Goal: Information Seeking & Learning: Learn about a topic

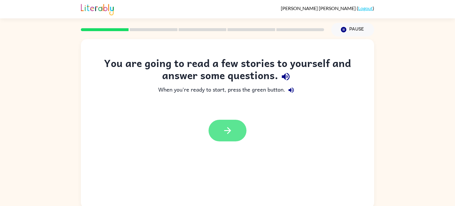
click at [223, 127] on icon "button" at bounding box center [227, 130] width 10 height 10
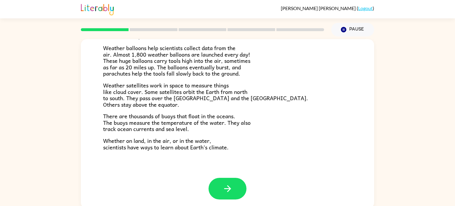
scroll to position [2, 0]
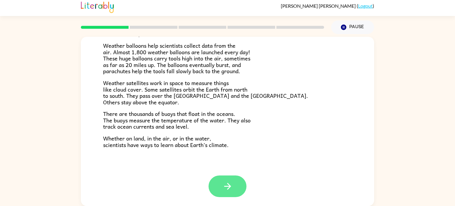
click at [231, 189] on icon "button" at bounding box center [227, 186] width 10 height 10
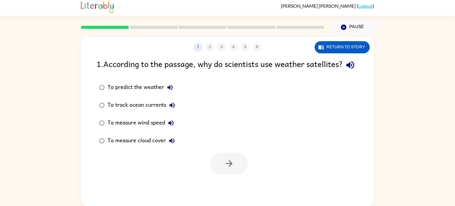
scroll to position [0, 0]
click at [220, 171] on button "button" at bounding box center [229, 163] width 38 height 22
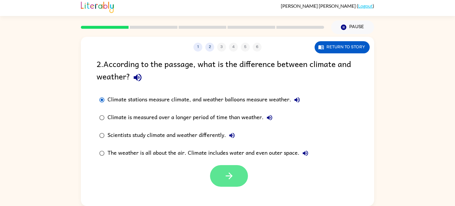
click at [224, 175] on icon "button" at bounding box center [229, 175] width 10 height 10
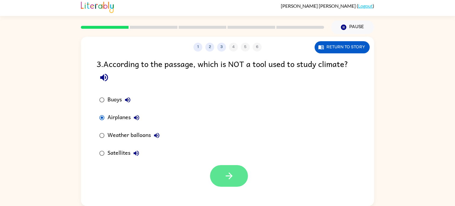
click at [219, 174] on button "button" at bounding box center [229, 176] width 38 height 22
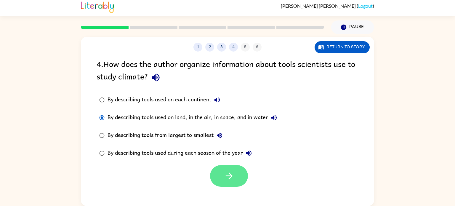
click at [226, 172] on icon "button" at bounding box center [229, 175] width 10 height 10
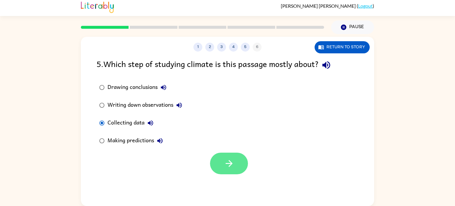
click at [244, 160] on button "button" at bounding box center [229, 163] width 38 height 22
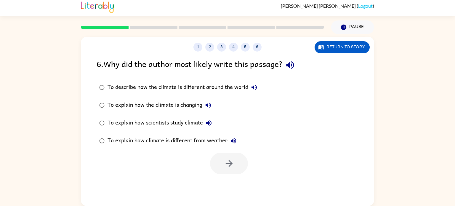
click at [94, 109] on label "To explain how the climate is changing" at bounding box center [178, 105] width 170 height 18
click at [216, 152] on div at bounding box center [229, 163] width 38 height 22
click at [218, 156] on button "button" at bounding box center [229, 163] width 38 height 22
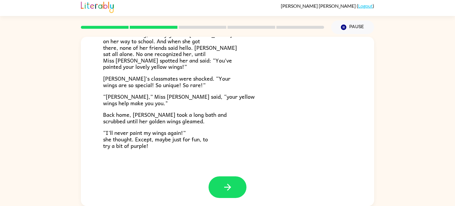
scroll to position [165, 0]
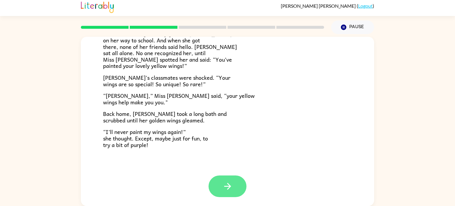
click at [223, 185] on icon "button" at bounding box center [227, 186] width 10 height 10
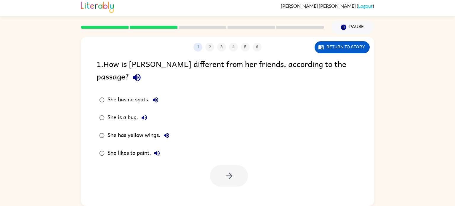
scroll to position [0, 0]
click at [224, 165] on button "button" at bounding box center [229, 176] width 38 height 22
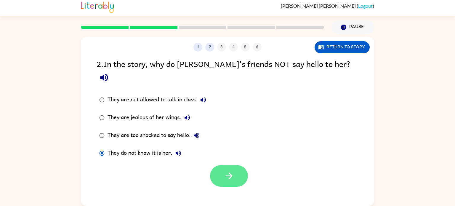
click at [213, 165] on button "button" at bounding box center [229, 176] width 38 height 22
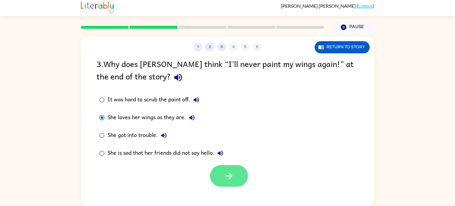
click at [222, 176] on button "button" at bounding box center [229, 176] width 38 height 22
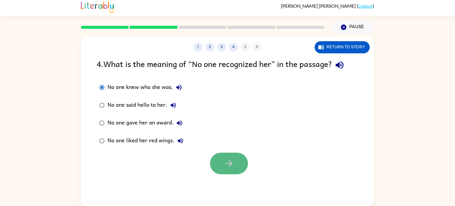
click at [225, 161] on icon "button" at bounding box center [229, 163] width 10 height 10
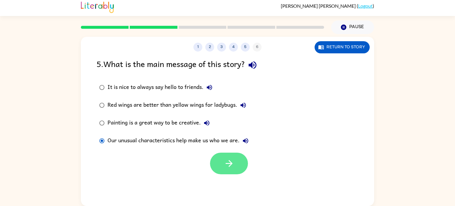
click at [226, 162] on icon "button" at bounding box center [229, 163] width 10 height 10
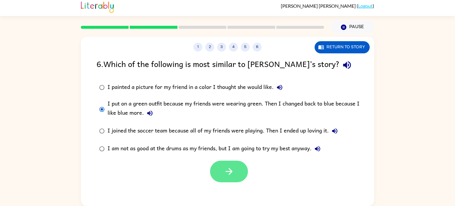
click at [223, 165] on button "button" at bounding box center [229, 171] width 38 height 22
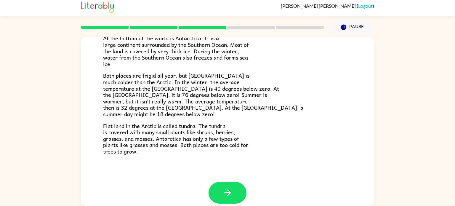
scroll to position [125, 0]
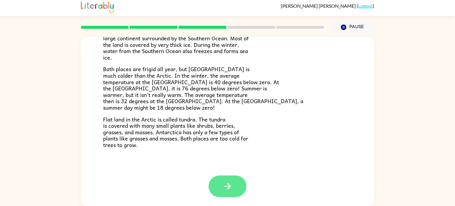
click at [223, 189] on icon "button" at bounding box center [227, 186] width 10 height 10
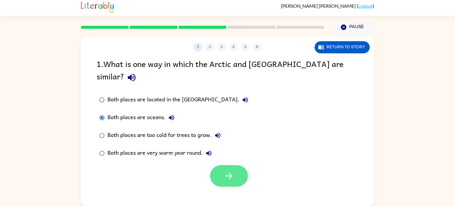
click at [230, 170] on icon "button" at bounding box center [229, 175] width 10 height 10
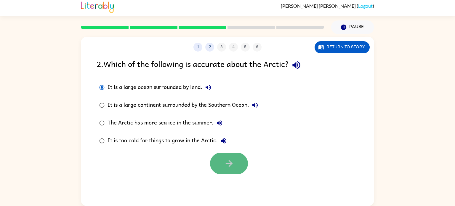
click at [228, 163] on icon "button" at bounding box center [228, 163] width 7 height 7
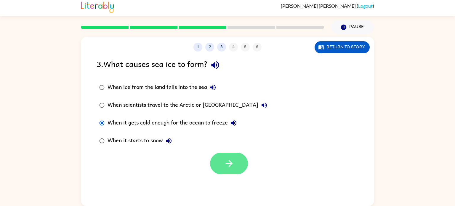
click at [230, 161] on icon "button" at bounding box center [228, 163] width 7 height 7
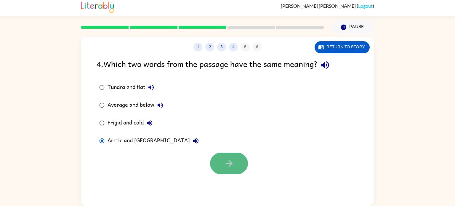
click at [224, 166] on icon "button" at bounding box center [229, 163] width 10 height 10
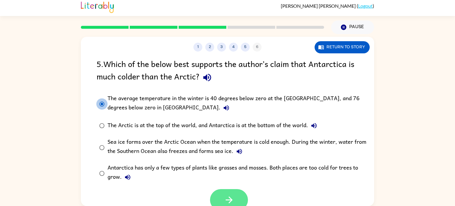
click at [229, 196] on icon "button" at bounding box center [229, 199] width 10 height 10
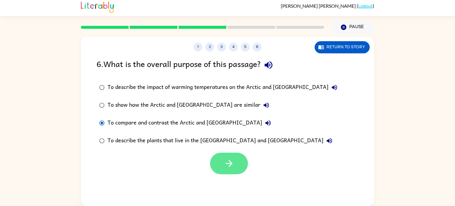
click at [241, 160] on button "button" at bounding box center [229, 163] width 38 height 22
click at [236, 160] on div at bounding box center [229, 163] width 38 height 22
click at [230, 165] on div at bounding box center [229, 163] width 38 height 22
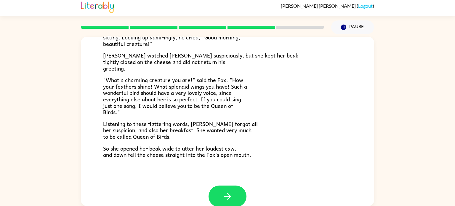
scroll to position [116, 0]
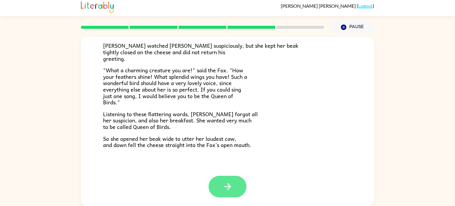
click at [228, 188] on icon "button" at bounding box center [227, 186] width 7 height 7
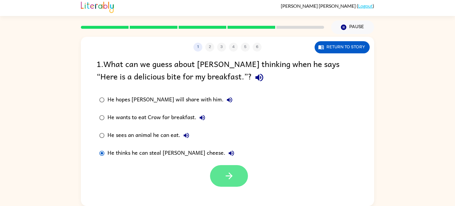
click at [223, 170] on button "button" at bounding box center [229, 176] width 38 height 22
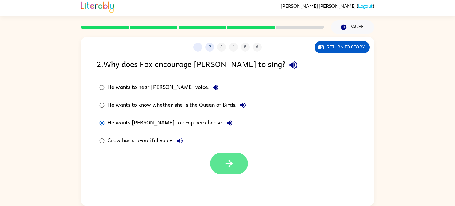
click at [233, 168] on button "button" at bounding box center [229, 163] width 38 height 22
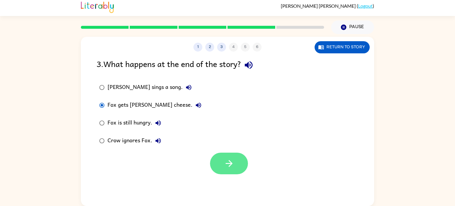
click at [231, 162] on icon "button" at bounding box center [228, 163] width 7 height 7
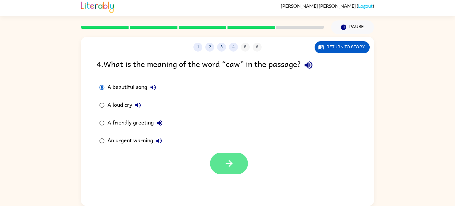
click at [226, 166] on icon "button" at bounding box center [229, 163] width 10 height 10
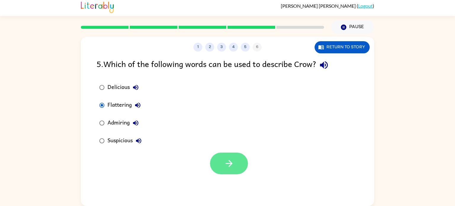
click at [220, 158] on button "button" at bounding box center [229, 163] width 38 height 22
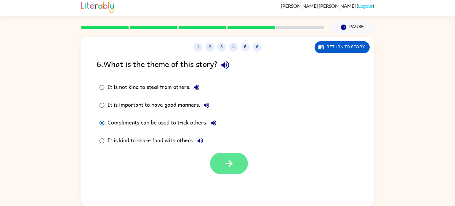
click at [240, 165] on button "button" at bounding box center [229, 163] width 38 height 22
